Goal: Task Accomplishment & Management: Manage account settings

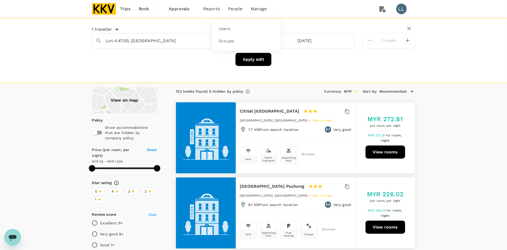
click at [233, 10] on span "People" at bounding box center [235, 9] width 14 height 6
click at [208, 10] on span "Reports" at bounding box center [211, 9] width 17 height 6
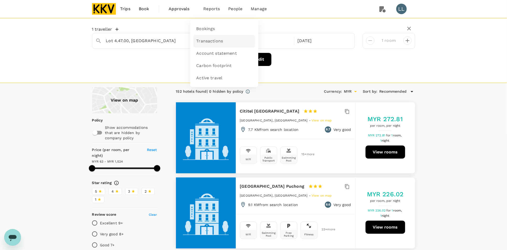
drag, startPoint x: 206, startPoint y: 37, endPoint x: 207, endPoint y: 40, distance: 2.7
click at [206, 38] on link "Transactions" at bounding box center [224, 41] width 62 height 12
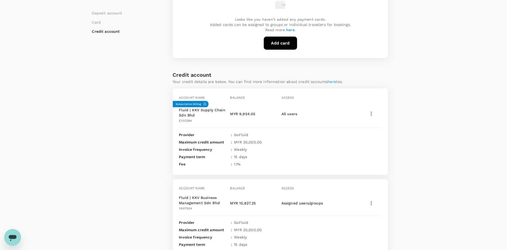
scroll to position [168, 0]
click at [371, 110] on icon "button" at bounding box center [371, 113] width 6 height 6
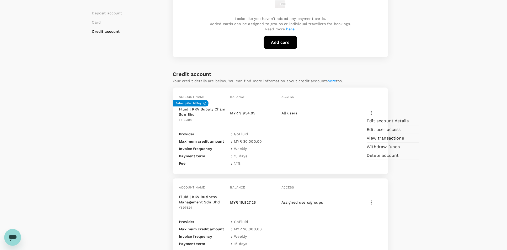
click at [385, 142] on span "View transactions" at bounding box center [393, 138] width 52 height 6
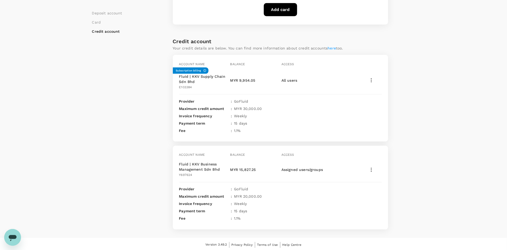
scroll to position [141, 0]
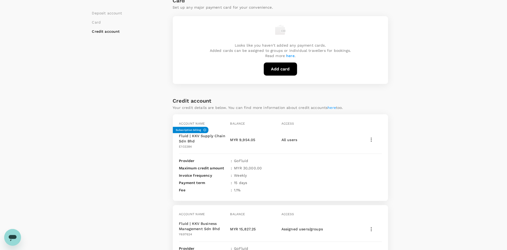
drag, startPoint x: 155, startPoint y: 78, endPoint x: 224, endPoint y: 24, distance: 87.6
click at [155, 76] on div "Deposit account Card Credit account" at bounding box center [132, 100] width 81 height 377
